Goal: Information Seeking & Learning: Learn about a topic

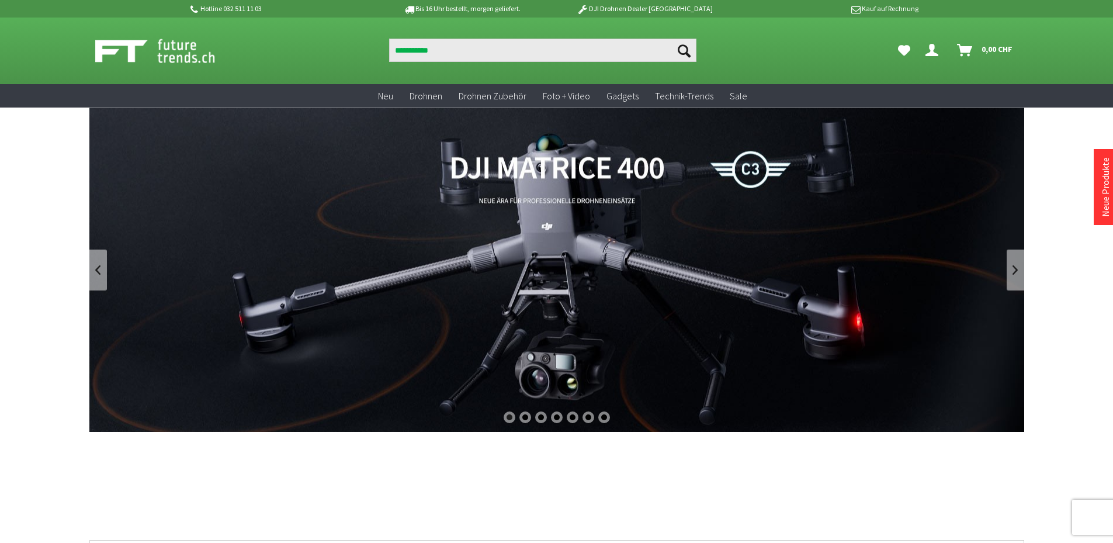
click at [497, 229] on link "DJI Matrice 400" at bounding box center [556, 270] width 935 height 324
type input "**********"
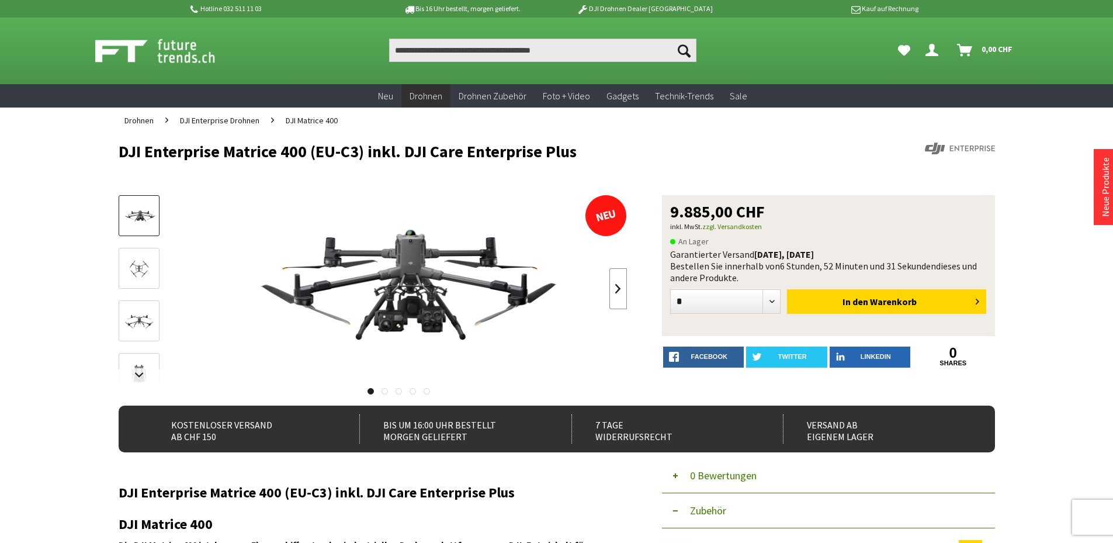
click at [616, 293] on link at bounding box center [618, 288] width 18 height 41
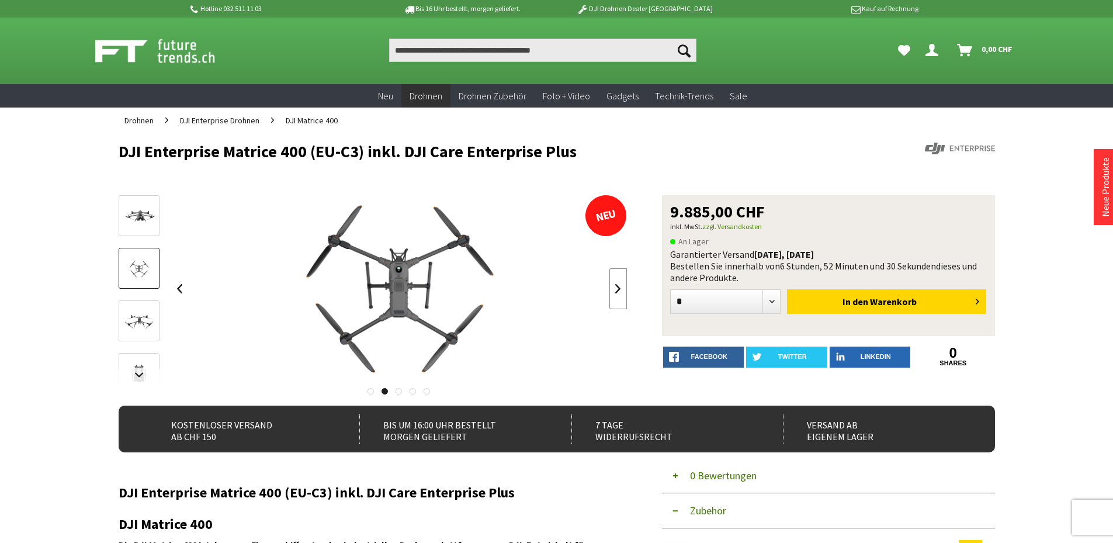
click at [616, 293] on link at bounding box center [618, 288] width 18 height 41
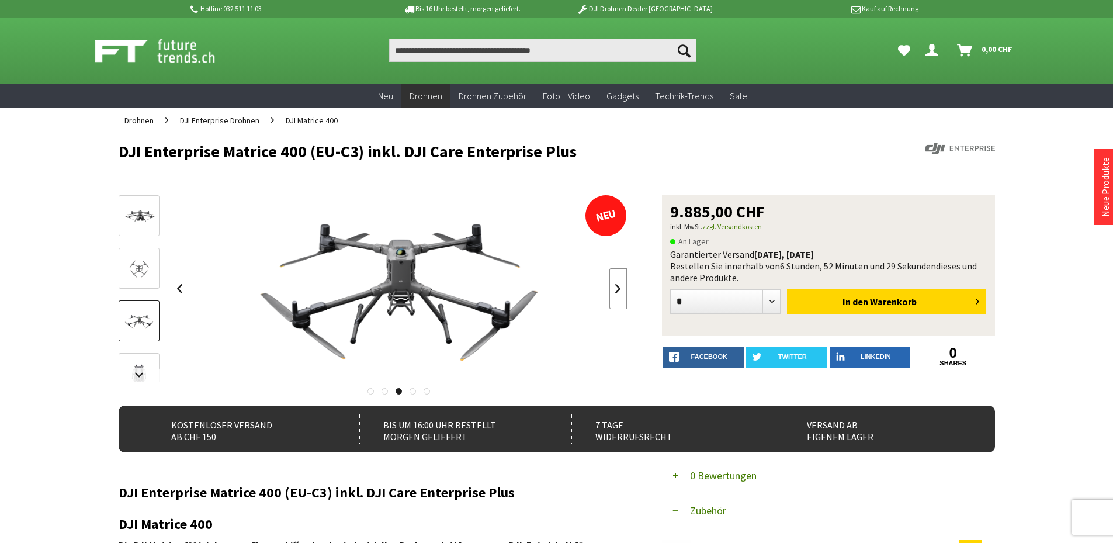
click at [616, 293] on link at bounding box center [618, 288] width 18 height 41
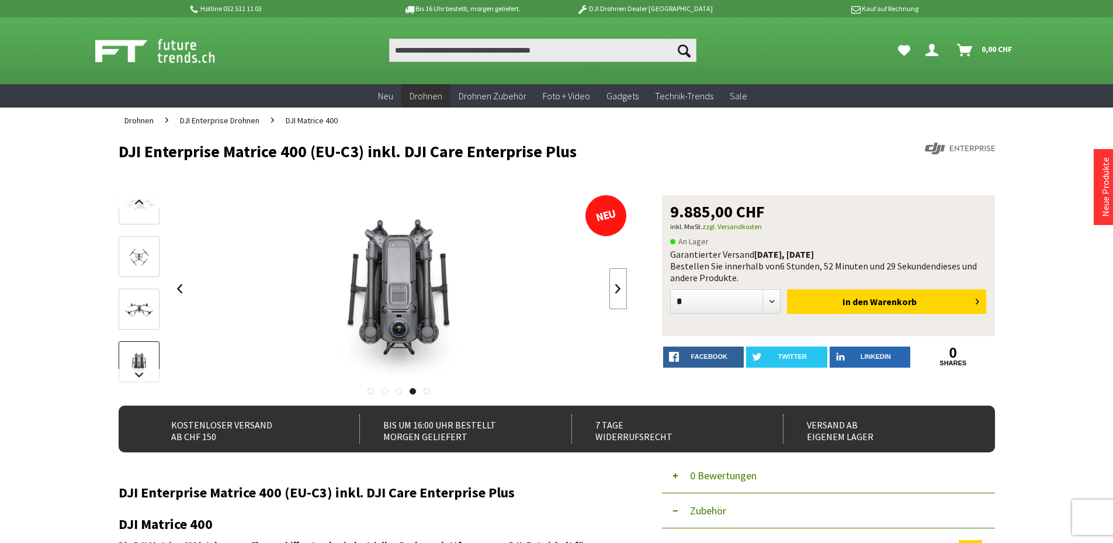
click at [616, 293] on link at bounding box center [618, 288] width 18 height 41
